Goal: Book appointment/travel/reservation

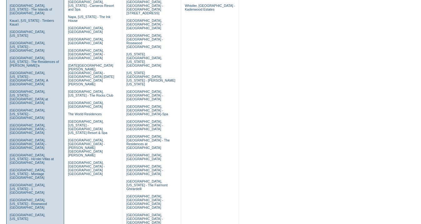
scroll to position [234, 0]
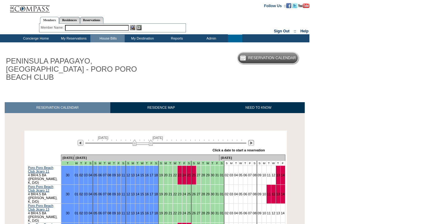
click at [253, 140] on img at bounding box center [251, 143] width 6 height 6
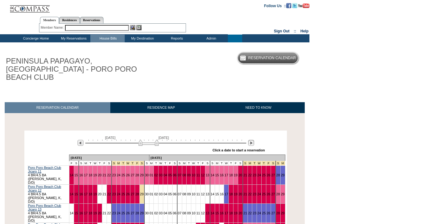
click at [253, 140] on img at bounding box center [251, 143] width 6 height 6
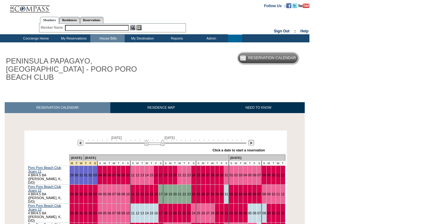
click at [253, 140] on img at bounding box center [251, 143] width 6 height 6
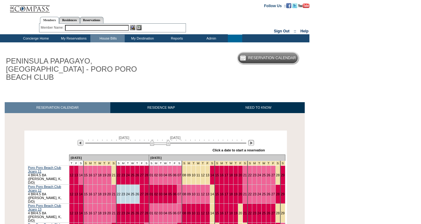
click at [253, 140] on img at bounding box center [251, 143] width 6 height 6
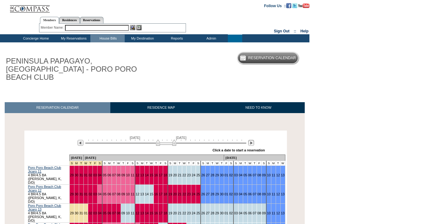
click at [253, 140] on img at bounding box center [251, 143] width 6 height 6
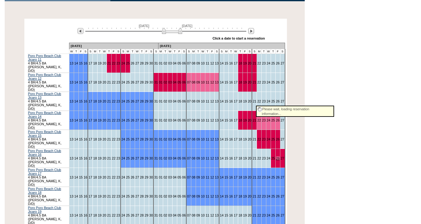
scroll to position [120, 0]
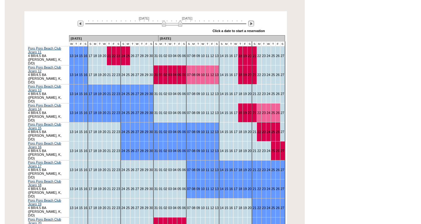
click at [252, 21] on img at bounding box center [251, 24] width 6 height 6
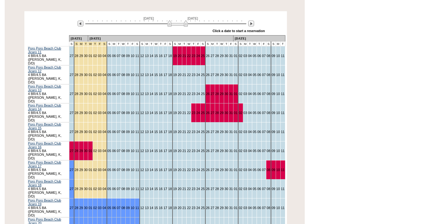
click at [76, 20] on div at bounding box center [79, 23] width 10 height 7
click at [78, 21] on img at bounding box center [80, 24] width 6 height 6
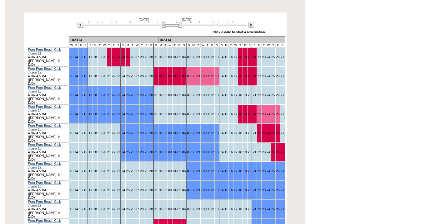
scroll to position [93, 0]
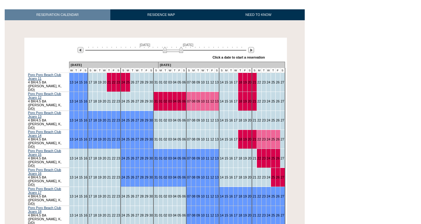
click at [176, 47] on img at bounding box center [173, 50] width 20 height 6
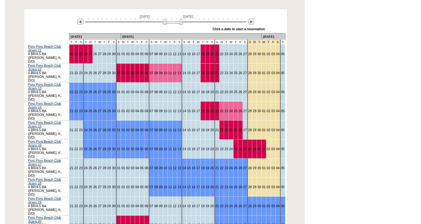
scroll to position [138, 0]
